Goal: Transaction & Acquisition: Book appointment/travel/reservation

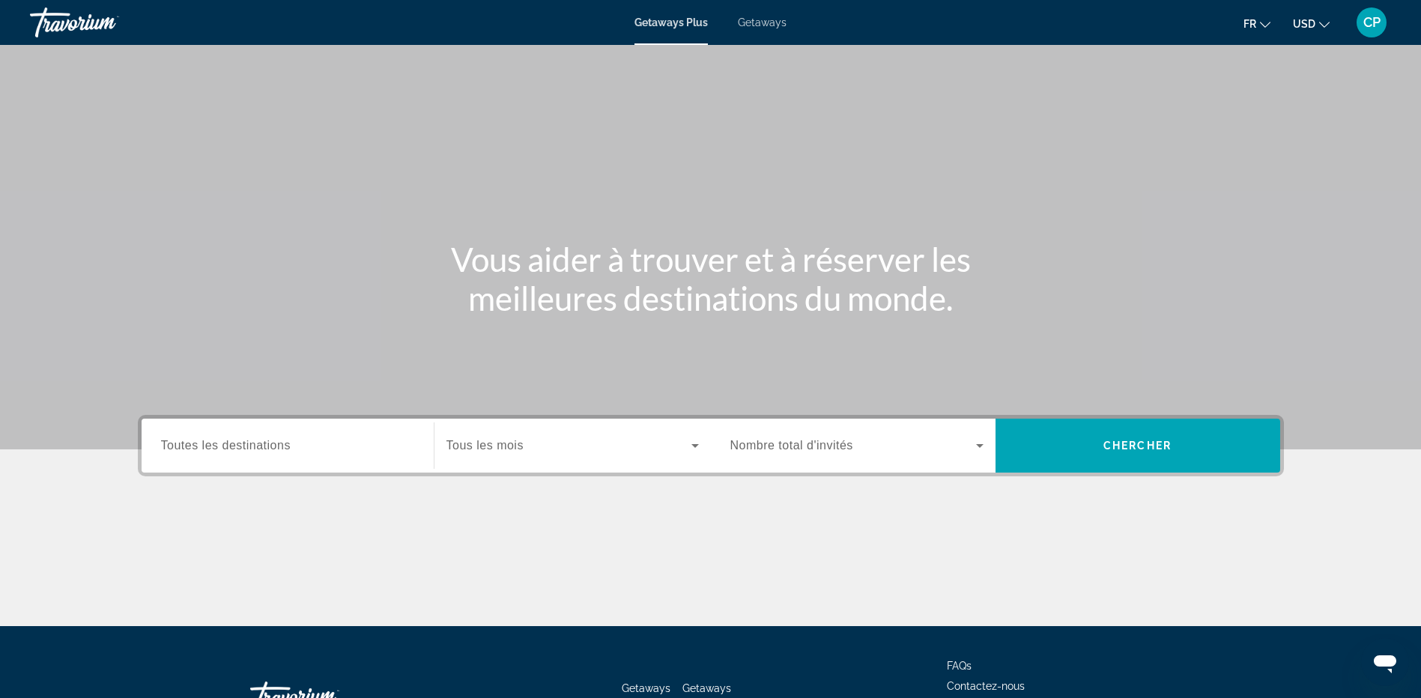
click at [336, 450] on input "Destination Toutes les destinations" at bounding box center [287, 447] width 253 height 18
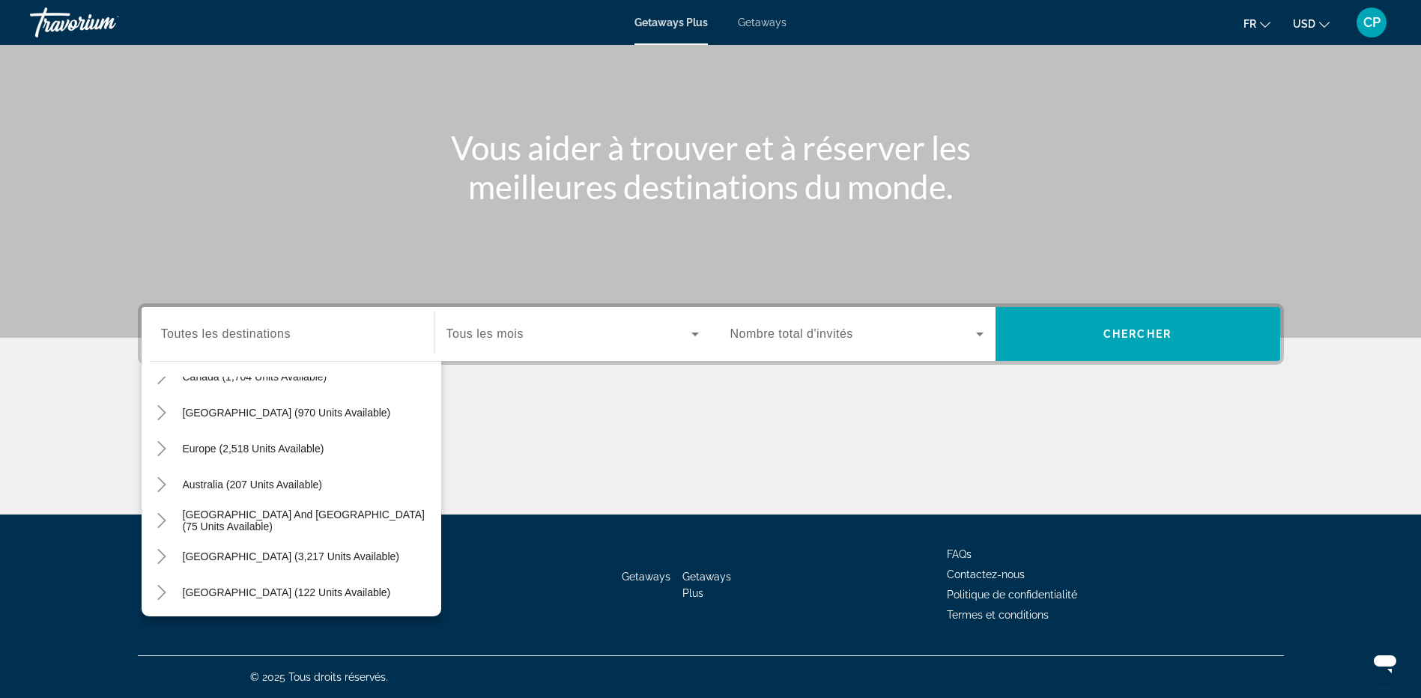
scroll to position [169, 0]
click at [325, 528] on span "Search widget" at bounding box center [291, 521] width 232 height 36
type input "**********"
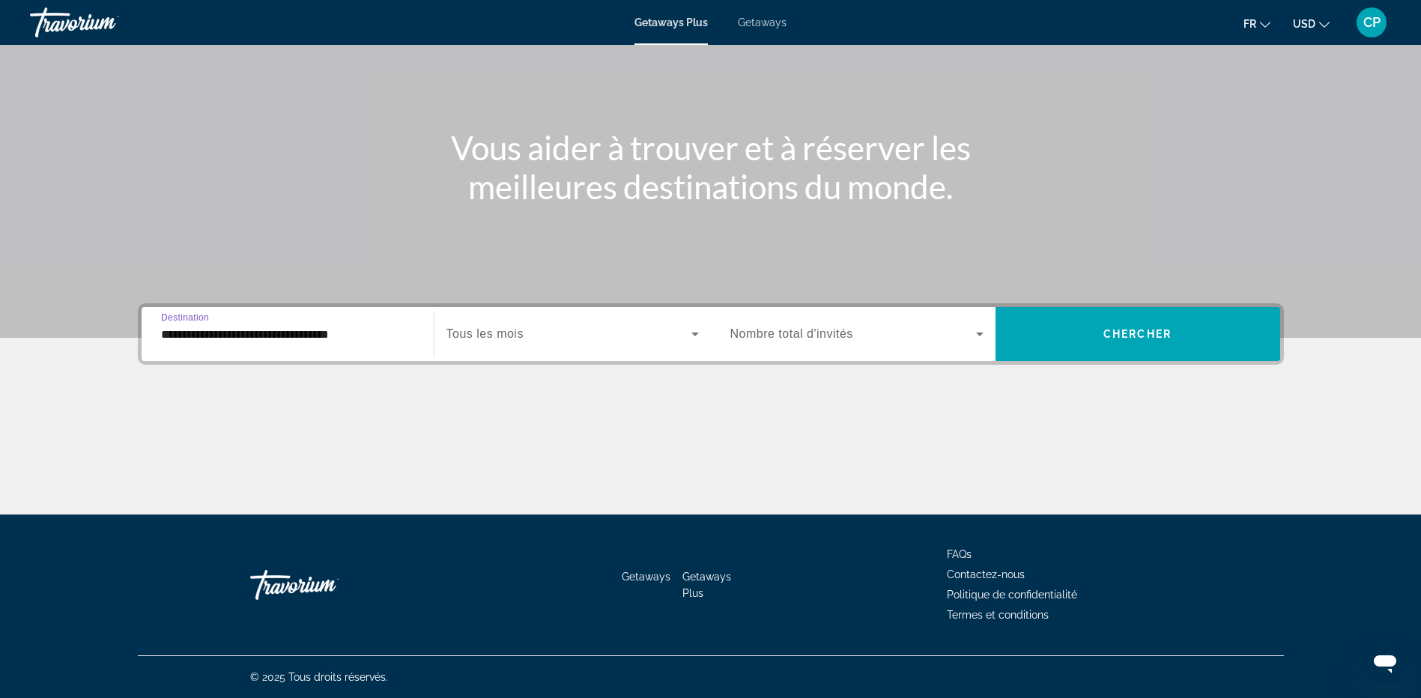
click at [769, 338] on span "Nombre total d'invités" at bounding box center [792, 333] width 123 height 13
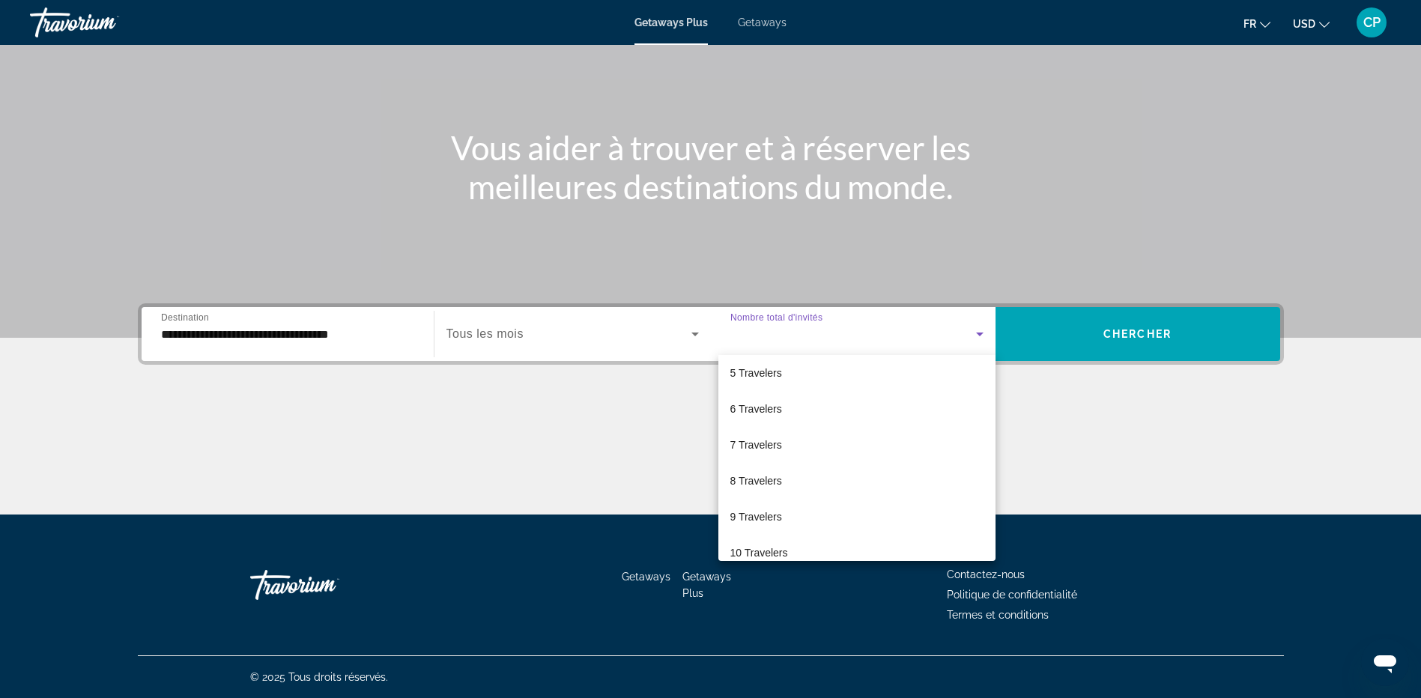
scroll to position [0, 0]
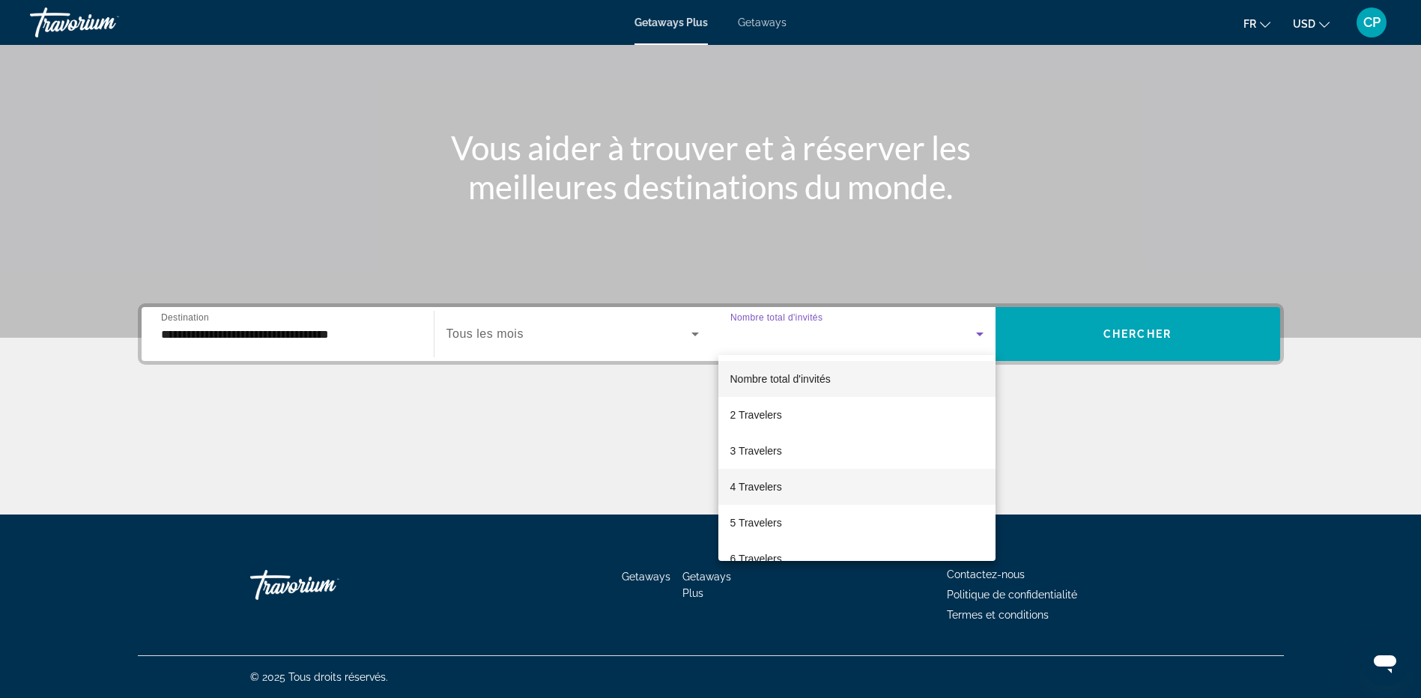
click at [790, 479] on mat-option "4 Travelers" at bounding box center [857, 487] width 277 height 36
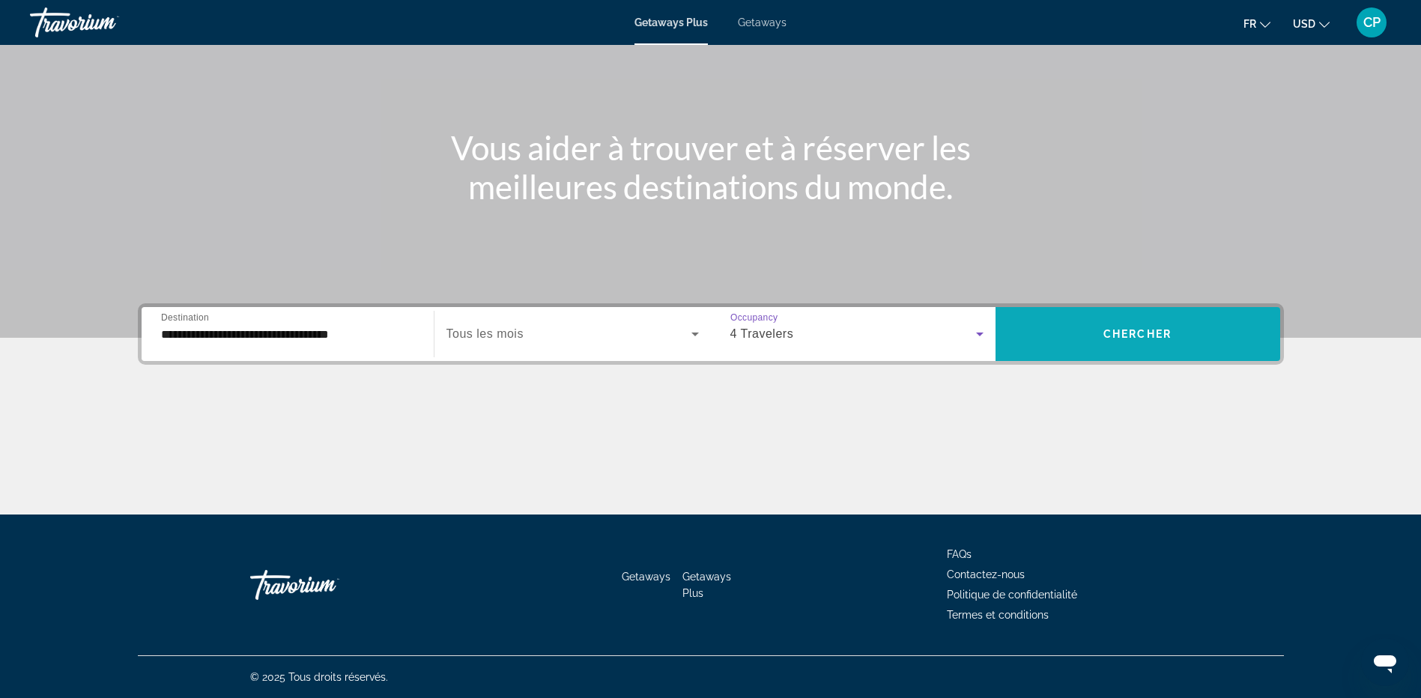
click at [1081, 353] on span "Search widget" at bounding box center [1138, 334] width 285 height 54
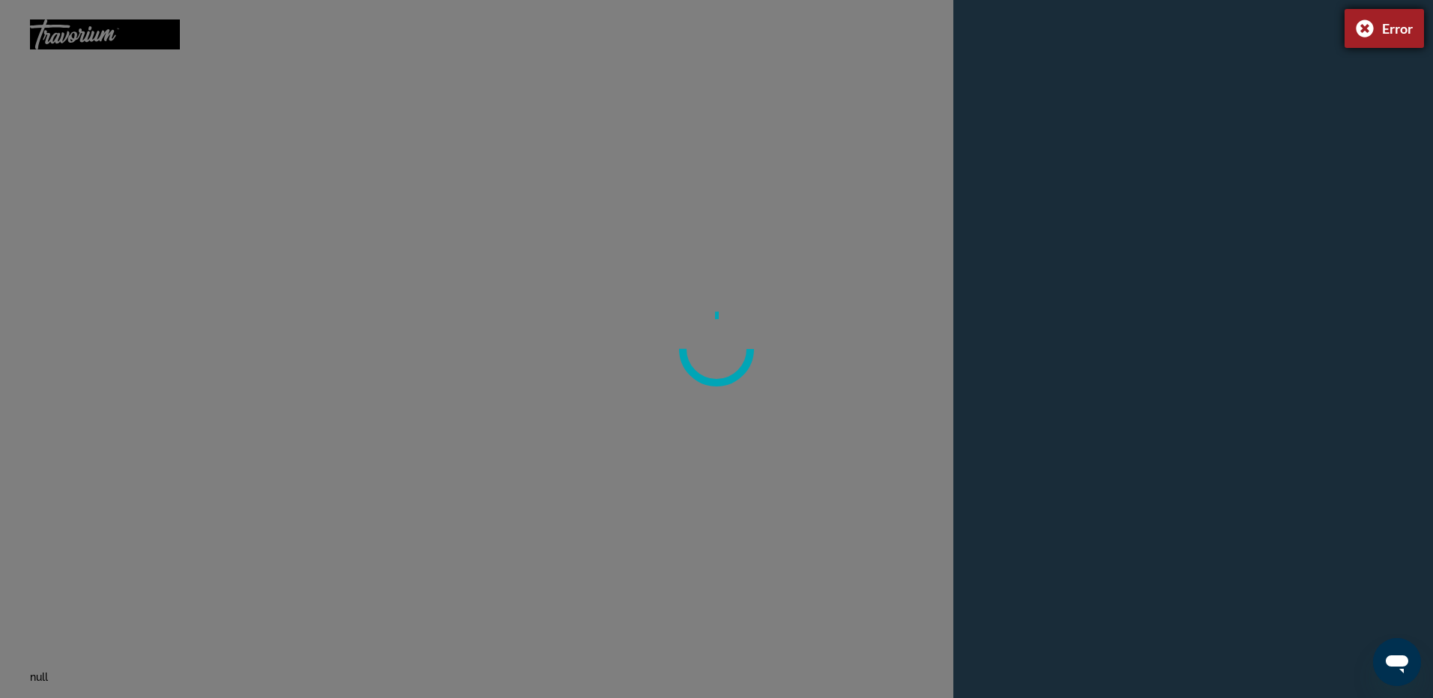
click at [1363, 31] on div "Error" at bounding box center [1383, 28] width 79 height 39
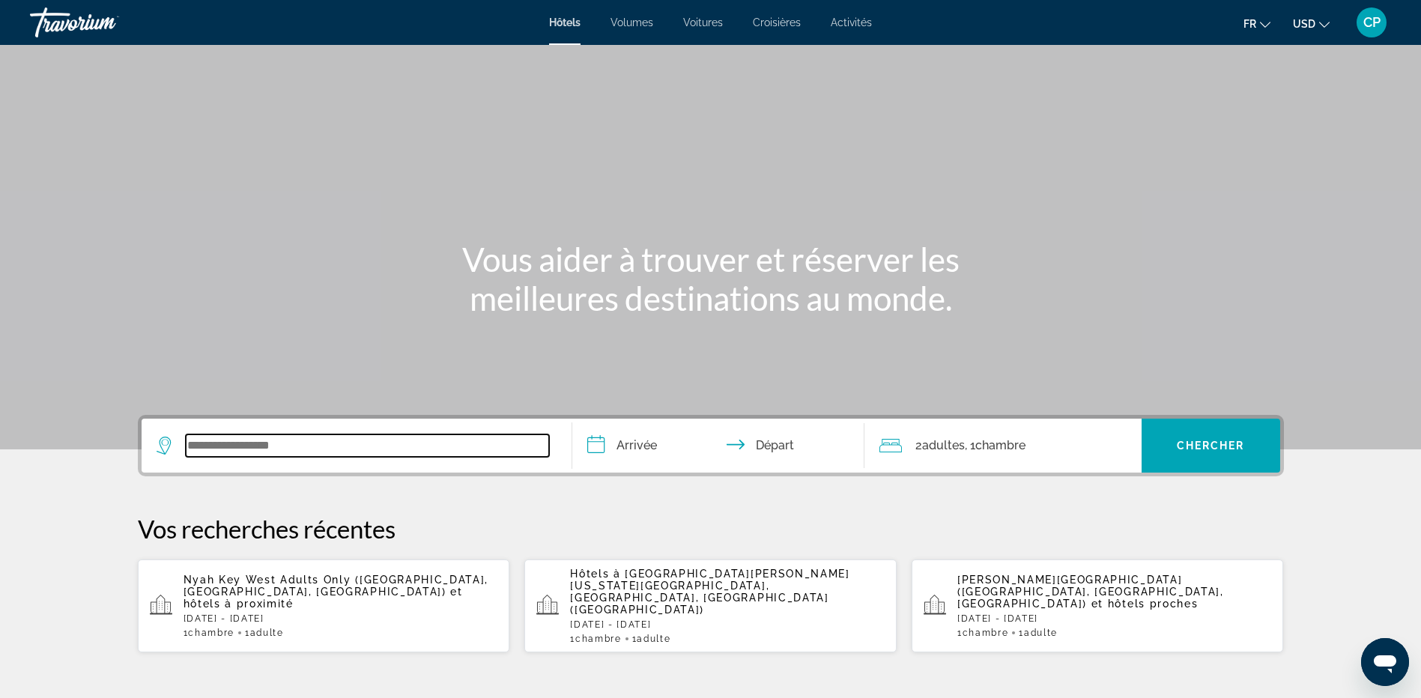
click at [261, 440] on input "Widget de recherche" at bounding box center [367, 446] width 363 height 22
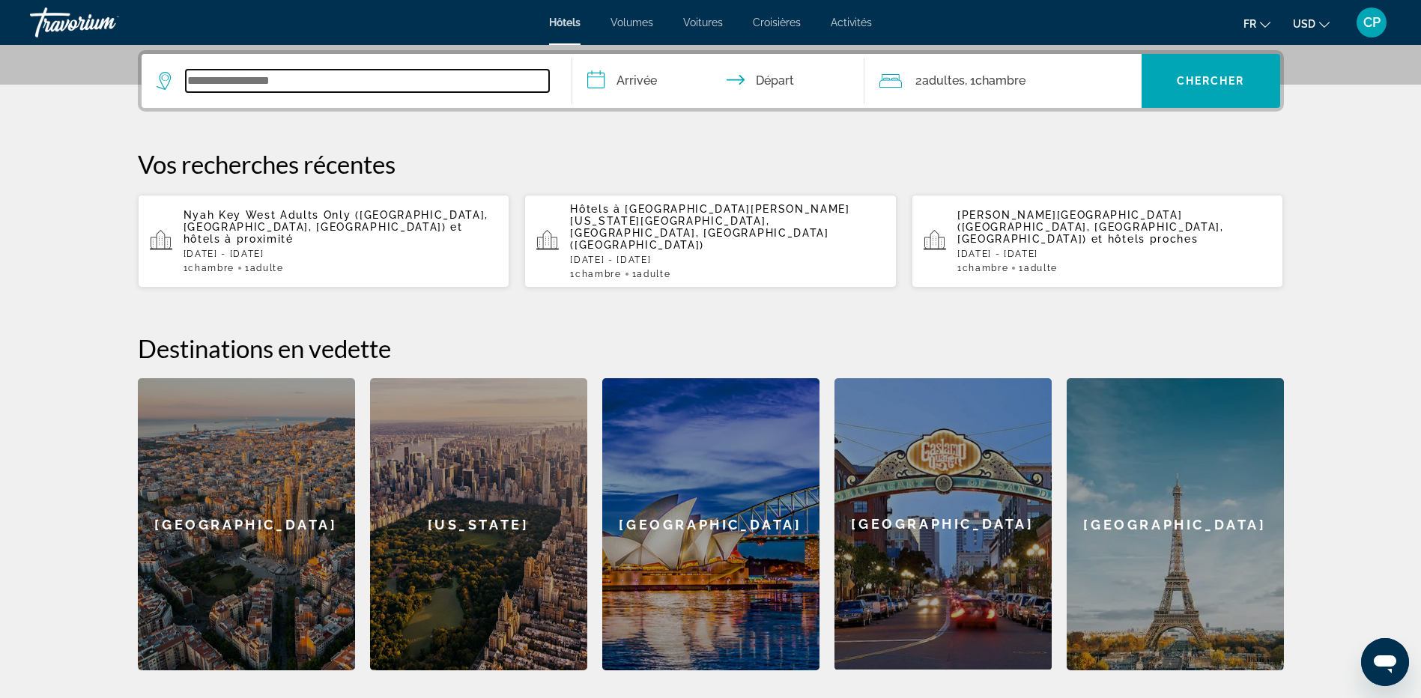
scroll to position [366, 0]
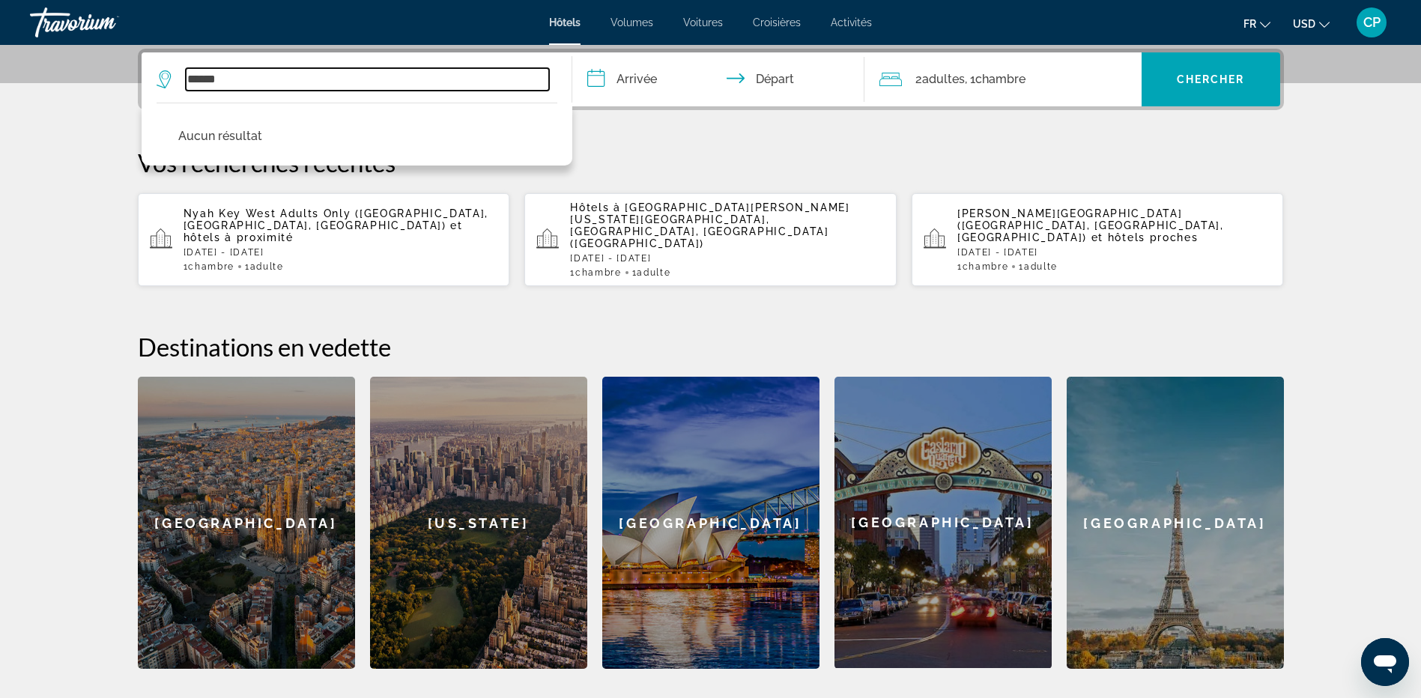
drag, startPoint x: 231, startPoint y: 79, endPoint x: 168, endPoint y: 76, distance: 63.0
click at [168, 76] on div "******" at bounding box center [353, 79] width 393 height 22
type input "*"
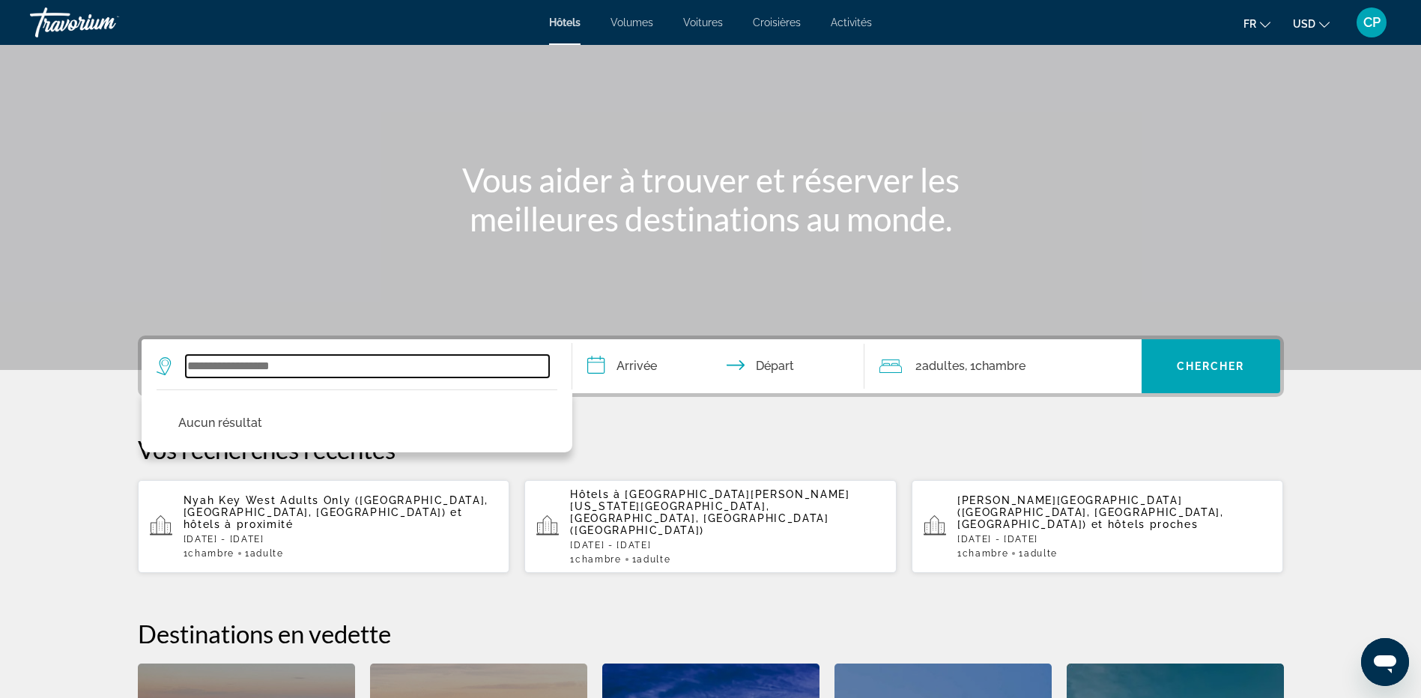
scroll to position [67, 0]
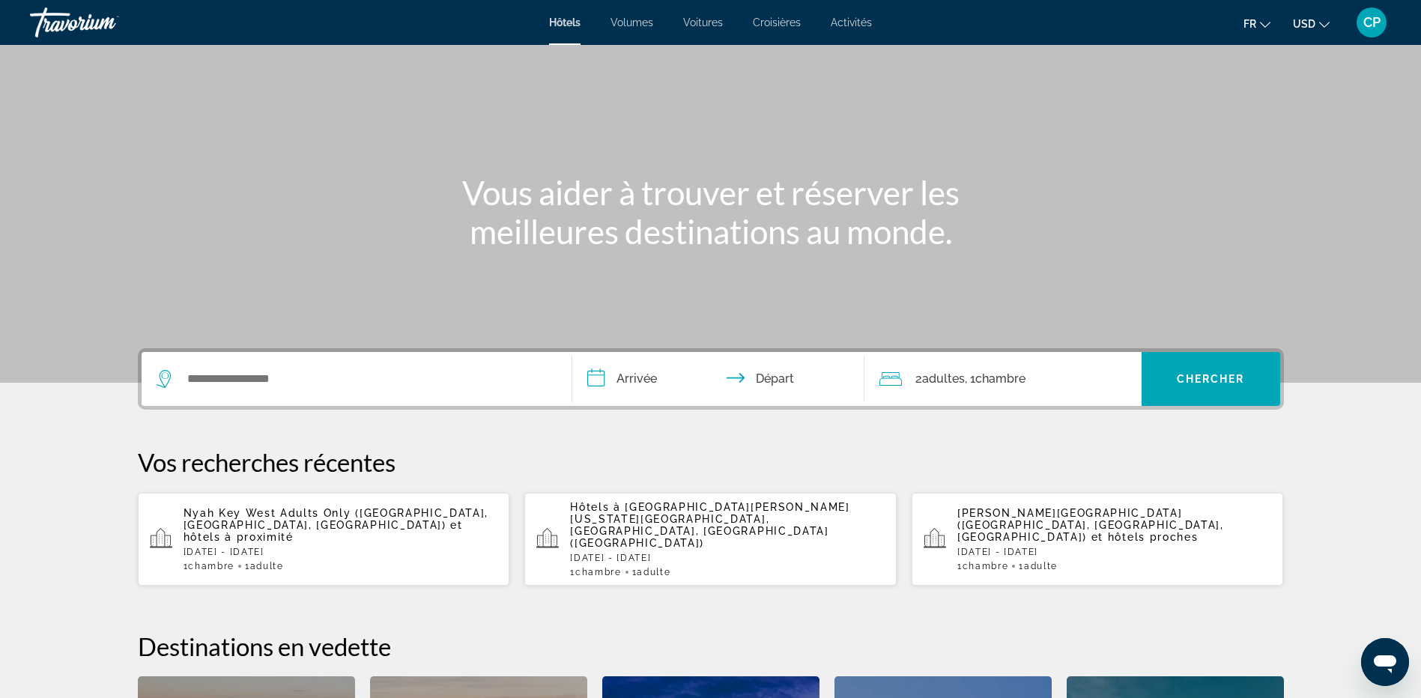
click at [67, 430] on section "**********" at bounding box center [710, 450] width 1421 height 1035
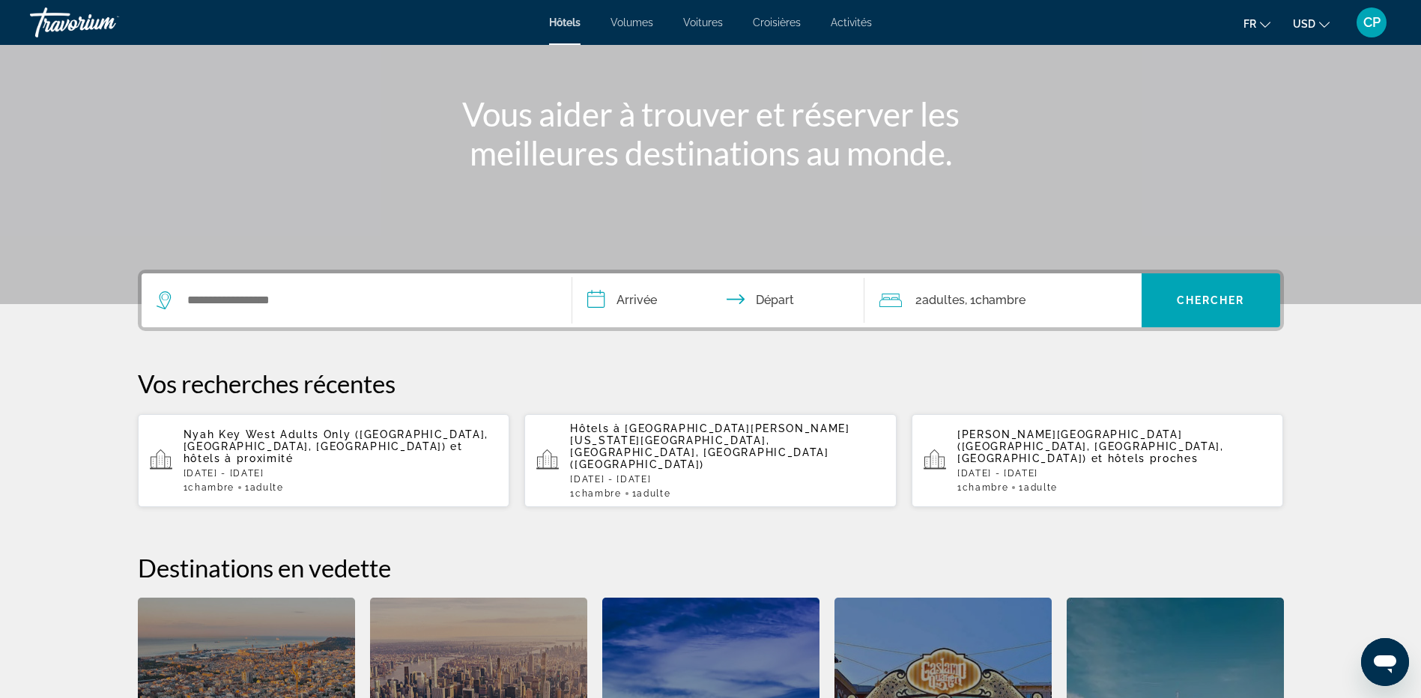
scroll to position [150, 0]
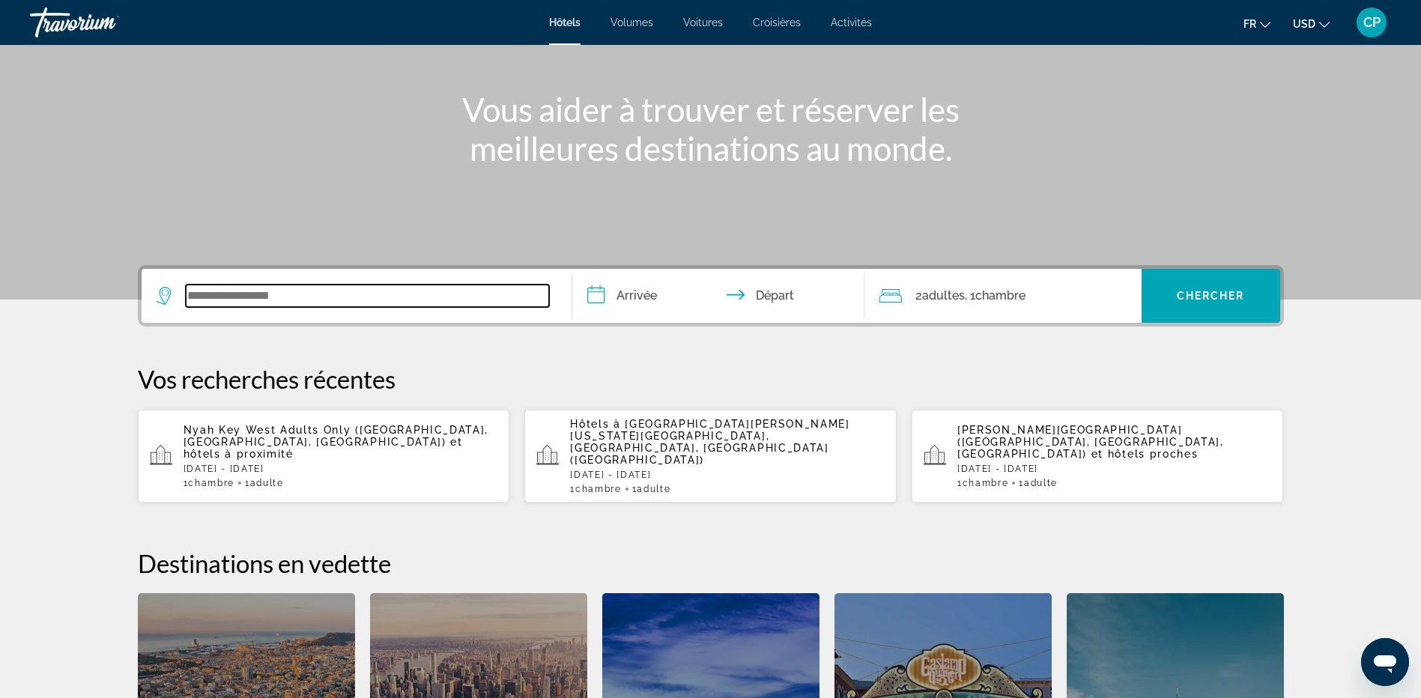
click at [373, 288] on input "Widget de recherche" at bounding box center [367, 296] width 363 height 22
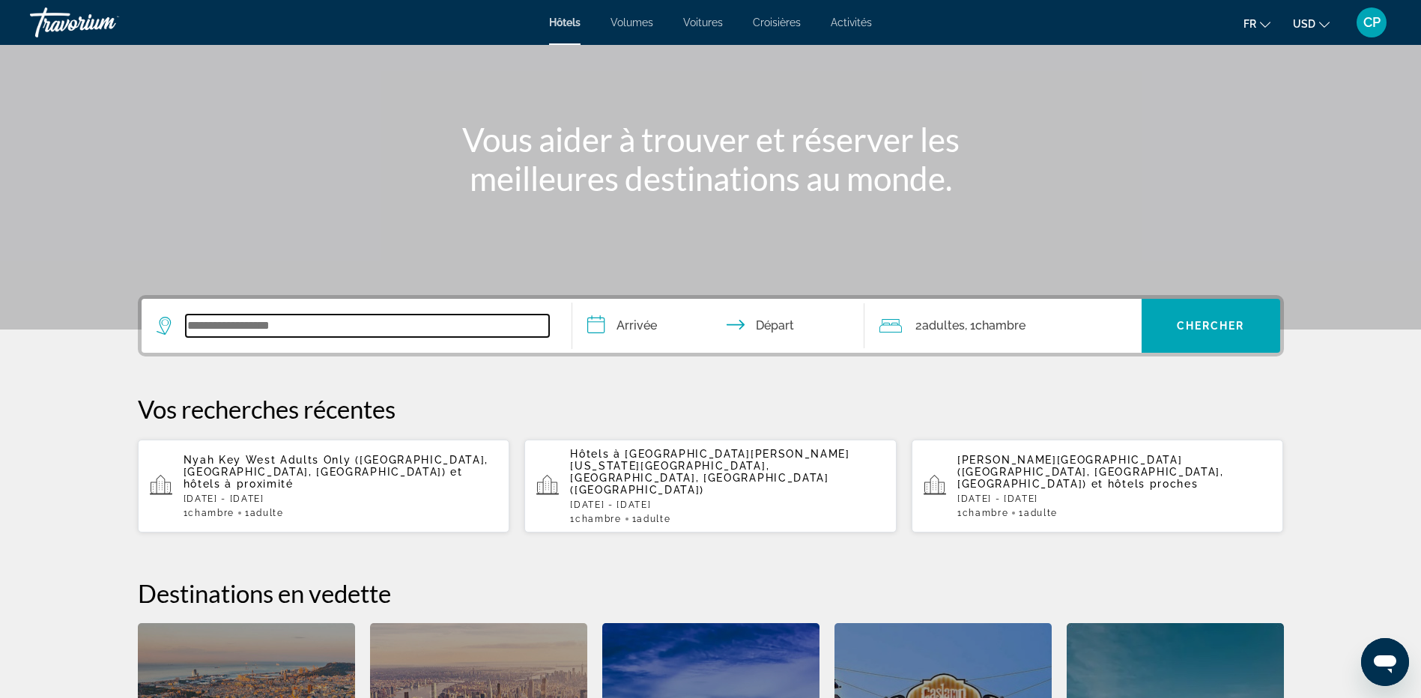
scroll to position [0, 0]
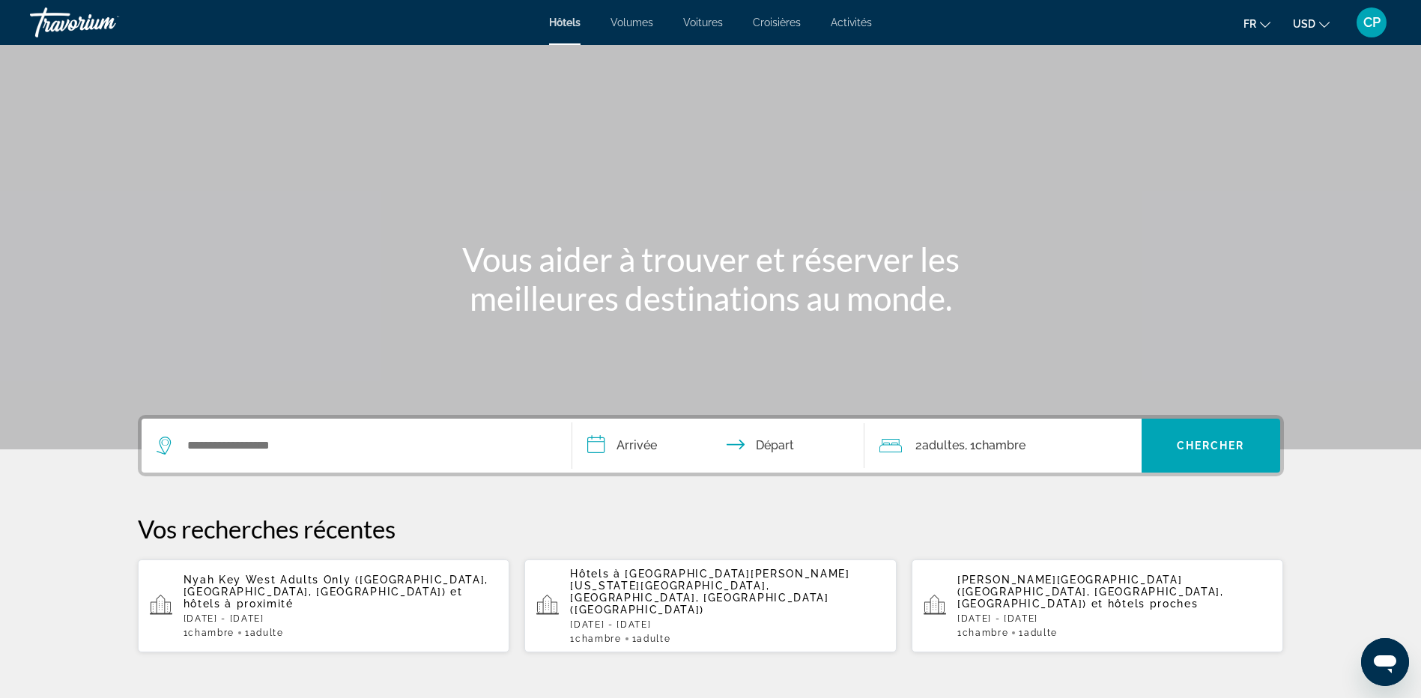
drag, startPoint x: 1341, startPoint y: 14, endPoint x: 1350, endPoint y: 14, distance: 9.0
click at [1350, 14] on ul "Fr English Español Français Italiano Português русский USD USD ($) MXN (Mex$) C…" at bounding box center [1298, 22] width 109 height 24
click at [1379, 24] on span "CP" at bounding box center [1372, 22] width 17 height 15
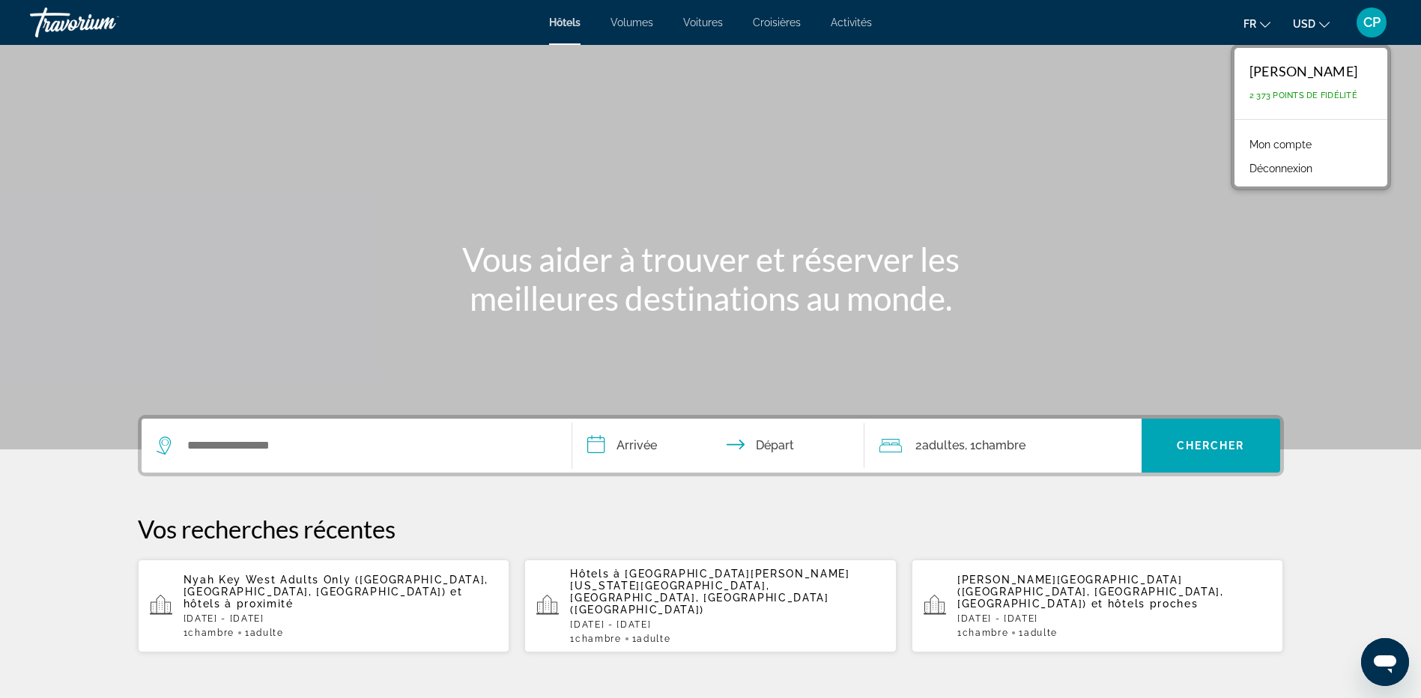
click at [1295, 171] on button "Déconnexion" at bounding box center [1281, 168] width 78 height 19
